Goal: Task Accomplishment & Management: Use online tool/utility

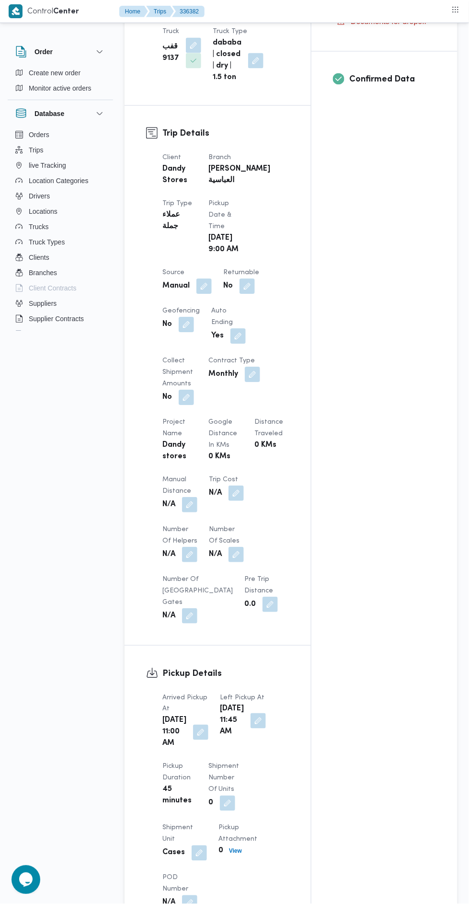
scroll to position [374, 0]
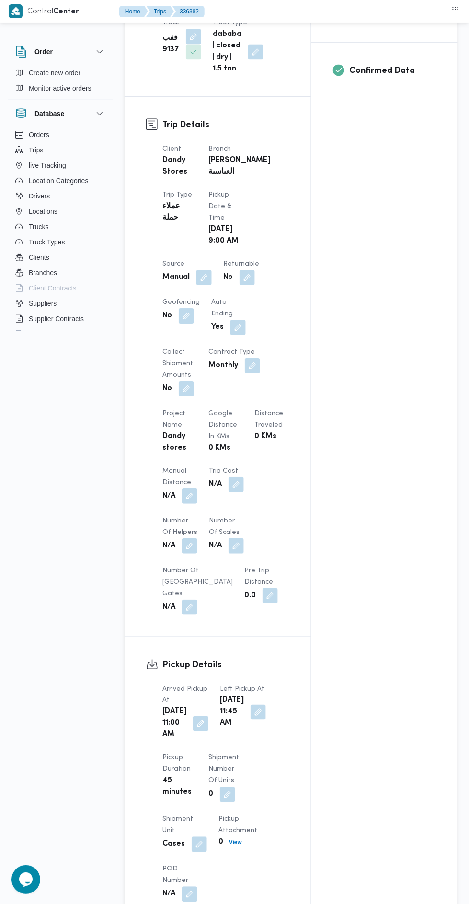
click at [164, 486] on span "Manual Distance" at bounding box center [177, 477] width 29 height 18
click at [185, 504] on button "button" at bounding box center [189, 496] width 15 height 15
click at [140, 541] on label "Manual Distance" at bounding box center [136, 542] width 48 height 8
click at [140, 548] on input "Manual Distance" at bounding box center [159, 557] width 95 height 19
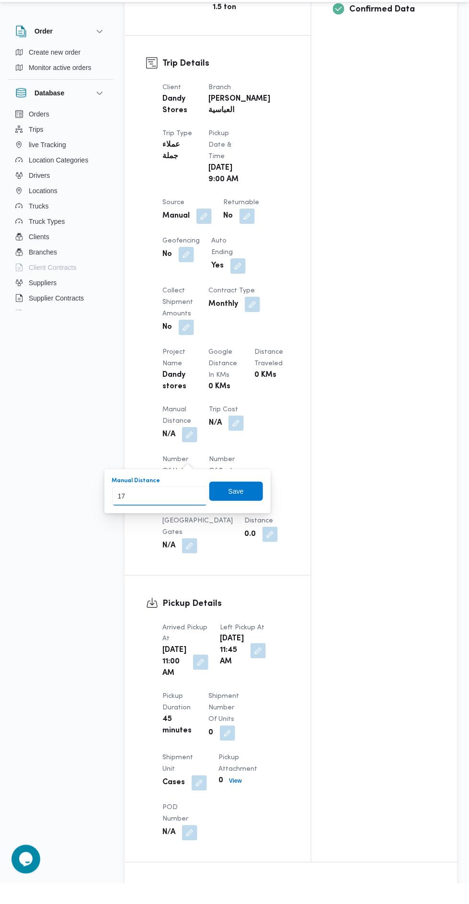
type input "170"
click at [245, 511] on span "Save" at bounding box center [237, 512] width 54 height 19
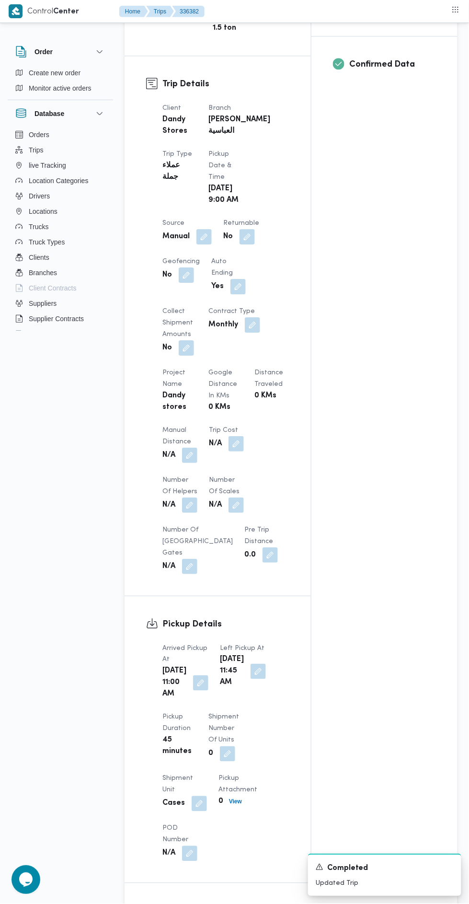
scroll to position [0, 0]
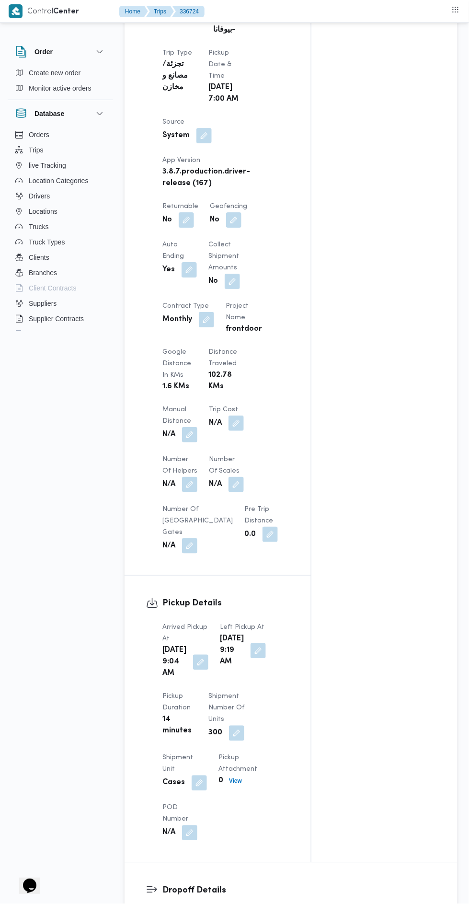
scroll to position [515, 0]
click at [187, 443] on button "button" at bounding box center [189, 435] width 15 height 15
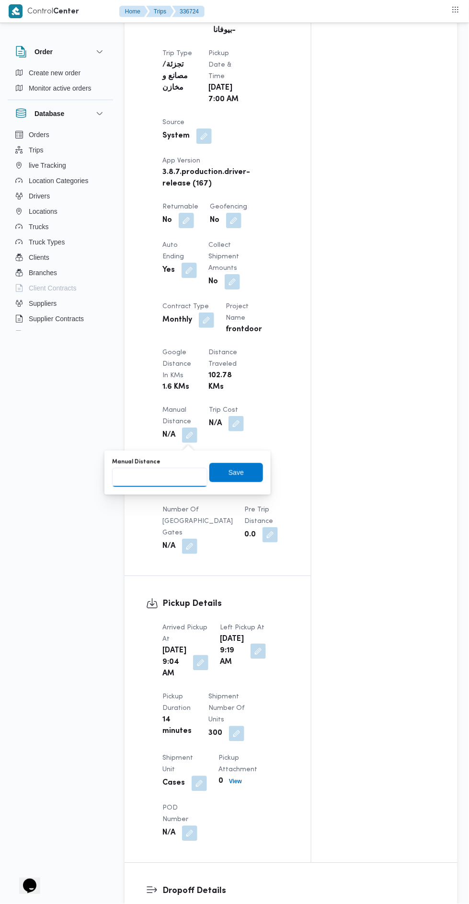
click at [165, 479] on input "Manual Distance" at bounding box center [159, 477] width 95 height 19
type input "135"
click at [217, 472] on span "Save" at bounding box center [237, 472] width 54 height 19
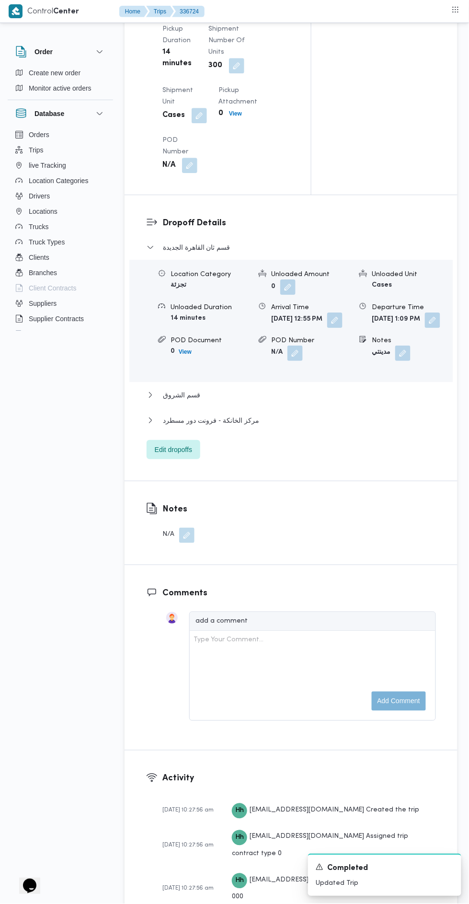
scroll to position [1184, 0]
click at [155, 455] on span "Edit dropoffs" at bounding box center [173, 450] width 37 height 12
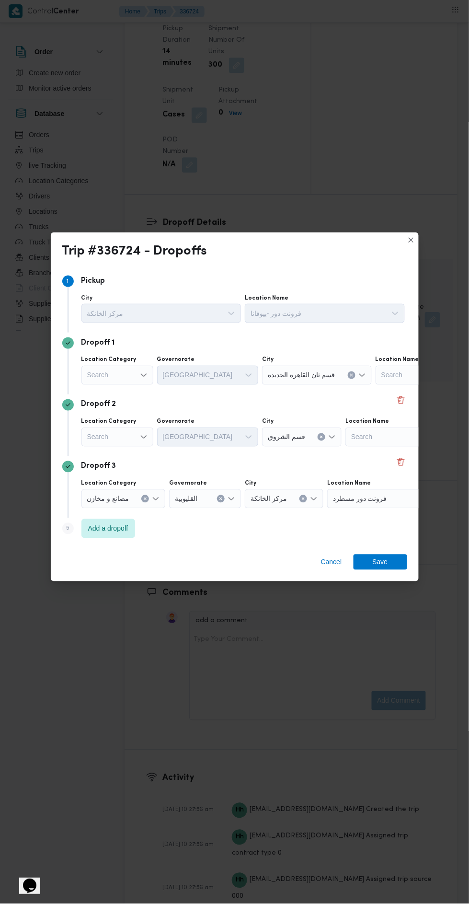
click at [304, 582] on div "Cancel Save" at bounding box center [235, 564] width 368 height 35
click at [331, 570] on span "Cancel" at bounding box center [331, 562] width 29 height 15
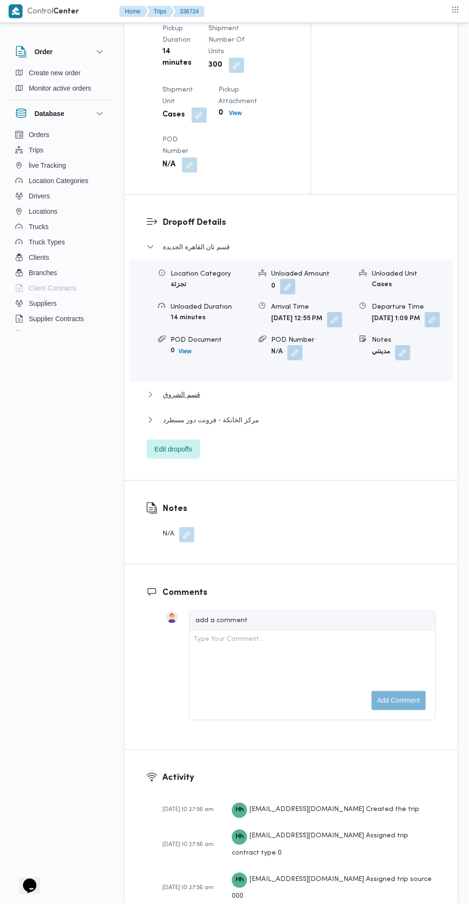
click at [157, 400] on button "قسم الشروق" at bounding box center [292, 395] width 290 height 12
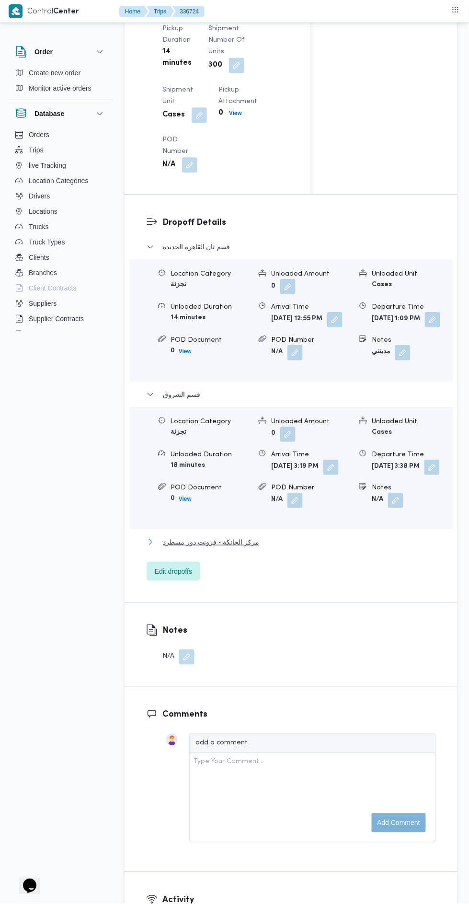
click at [207, 548] on span "مركز الخانكة - فرونت دور مسطرد" at bounding box center [211, 543] width 96 height 12
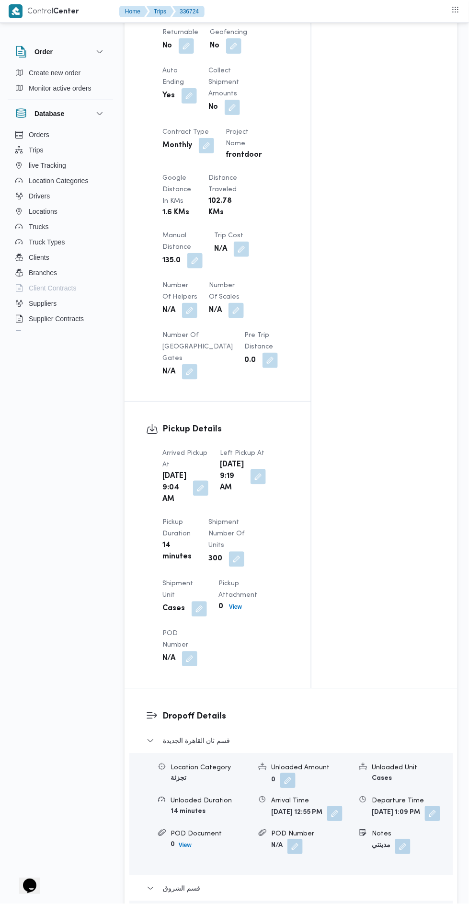
scroll to position [0, 0]
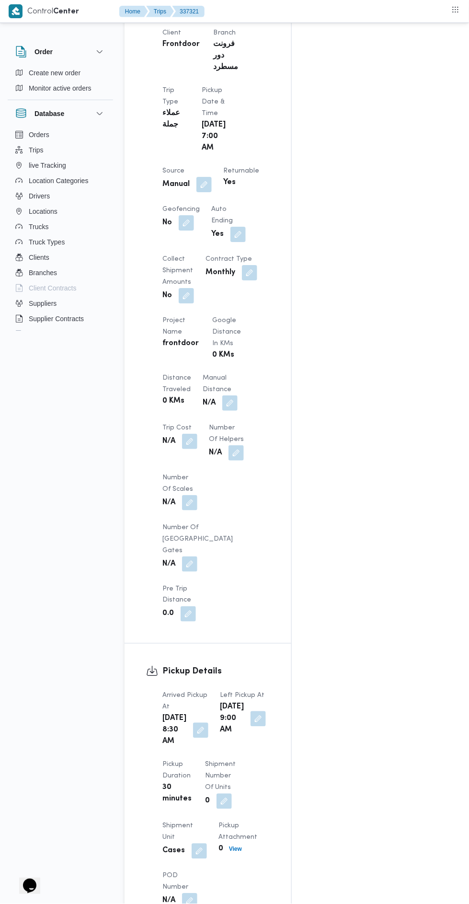
scroll to position [482, 0]
click at [256, 405] on div "Client Frontdoor Branch فرونت دور مسطرد Trip Type عملاء جملة Pickup date & time…" at bounding box center [216, 325] width 119 height 606
click at [233, 407] on button "button" at bounding box center [229, 403] width 15 height 15
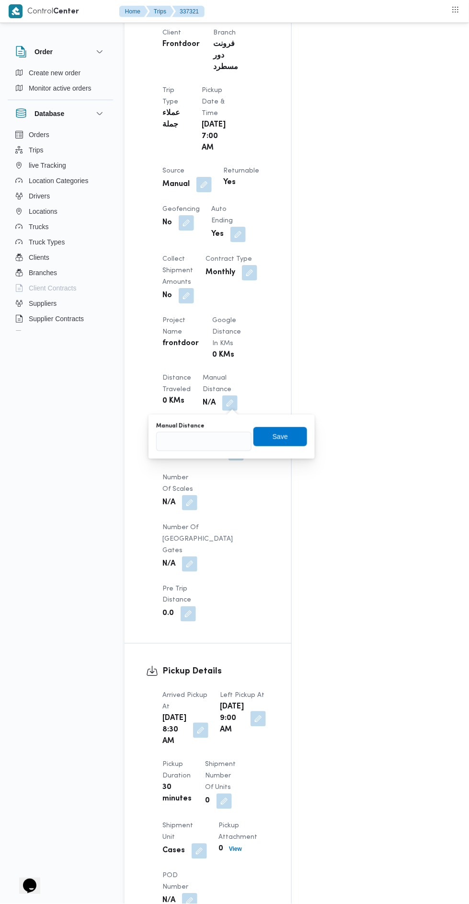
click at [208, 454] on div "You are in a dialog. To close this dialog, hit escape. Manual Distance Save" at bounding box center [232, 437] width 166 height 44
click at [195, 425] on label "Manual Distance" at bounding box center [180, 426] width 48 height 8
click at [195, 432] on input "Manual Distance" at bounding box center [203, 441] width 95 height 19
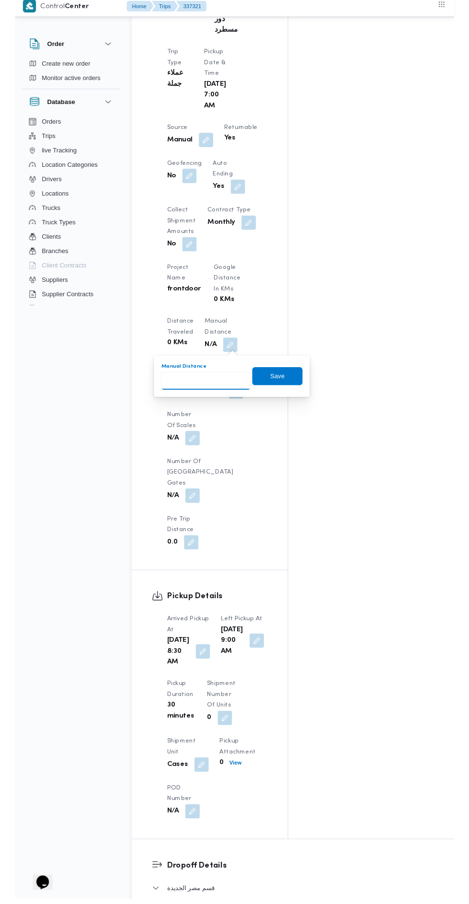
scroll to position [512, 0]
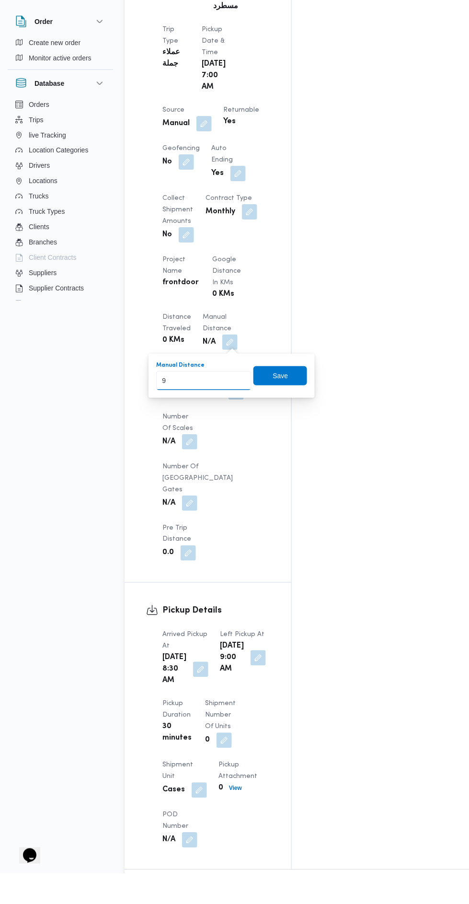
type input "90"
click at [281, 397] on span "Save" at bounding box center [281, 406] width 54 height 19
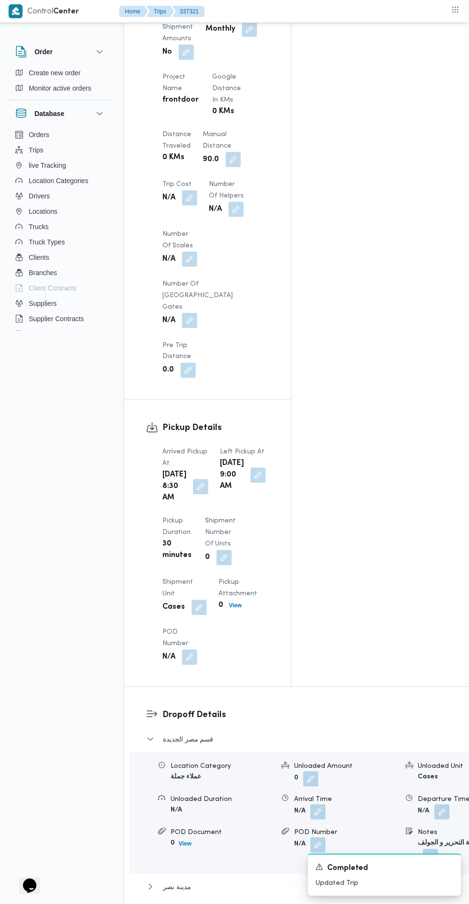
scroll to position [727, 0]
